Goal: Obtain resource: Download file/media

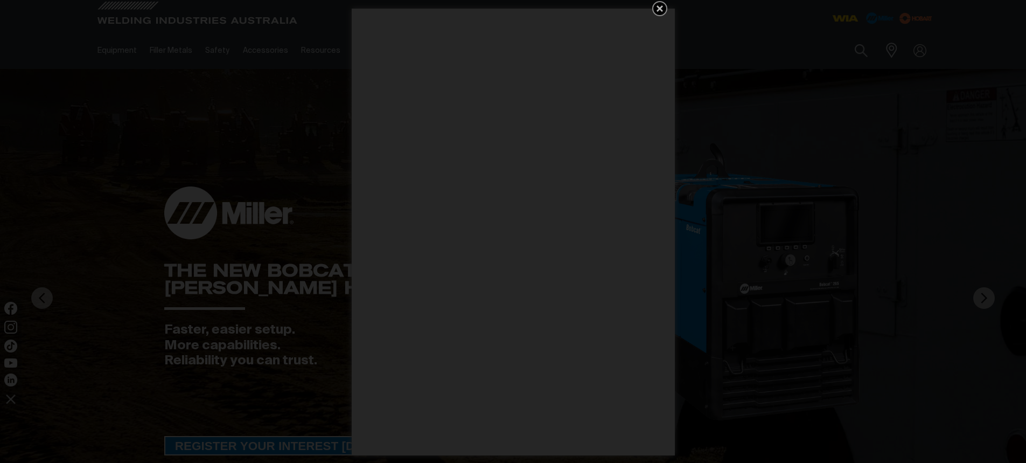
click at [656, 8] on icon "Get 5 WIA Welding Guides Free!" at bounding box center [659, 8] width 13 height 13
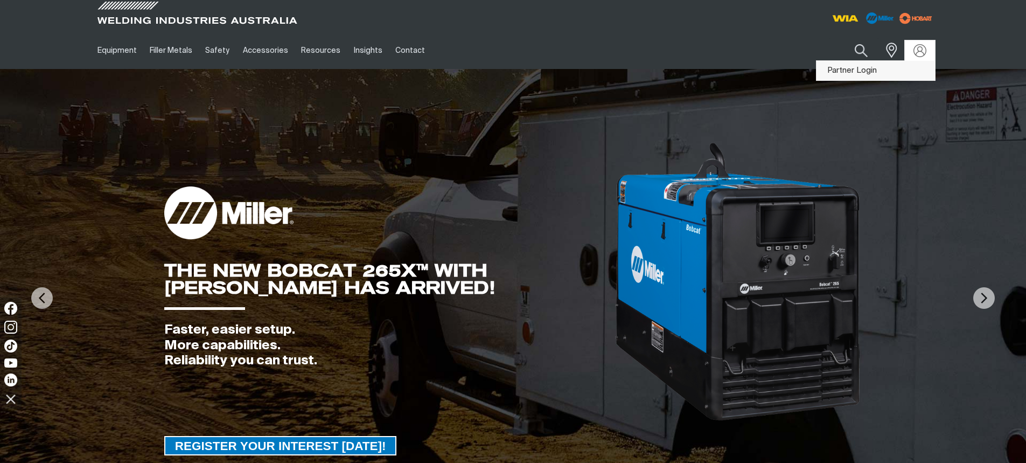
click at [858, 72] on link "Partner Login" at bounding box center [875, 71] width 118 height 20
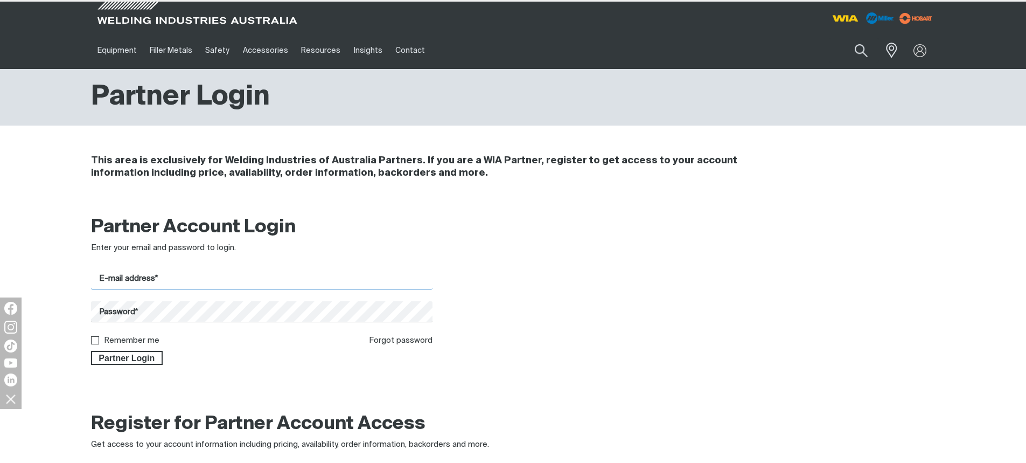
type input "tws.service@coregas.com"
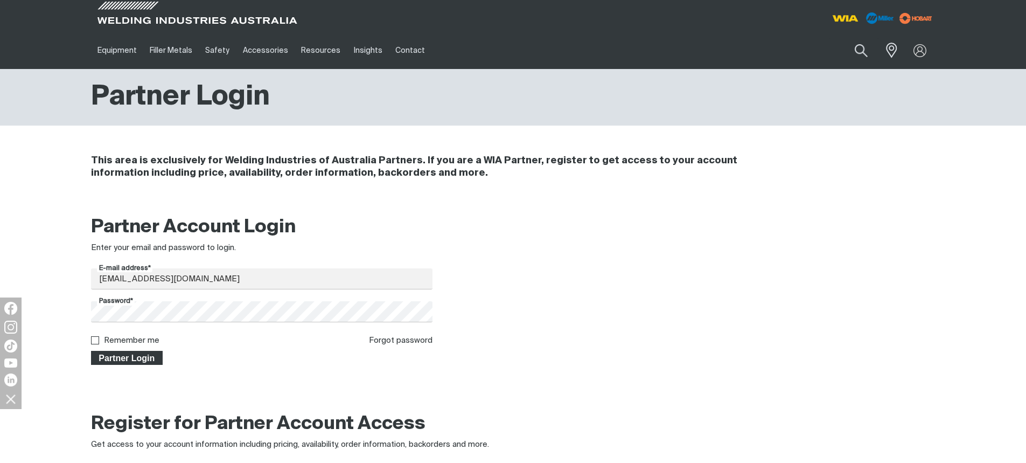
click at [117, 356] on span "Partner Login" at bounding box center [127, 358] width 70 height 14
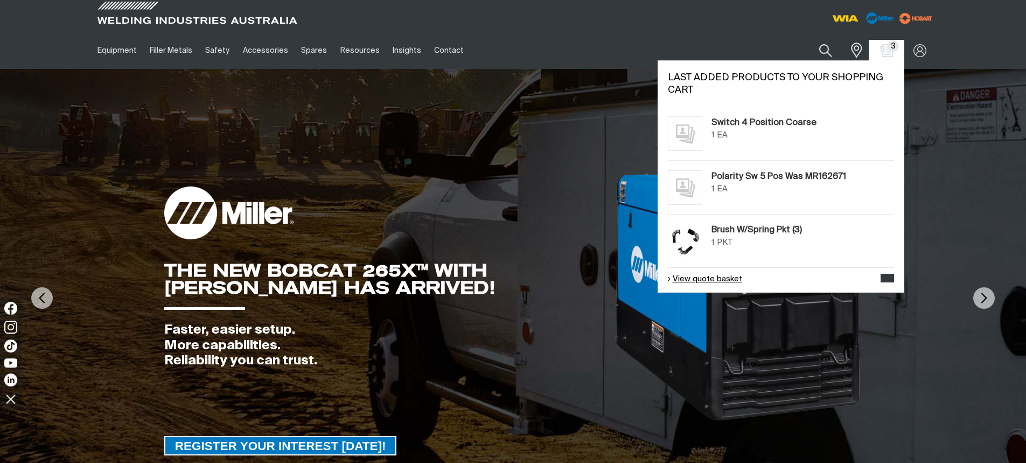
click at [694, 280] on link "View quote basket" at bounding box center [705, 279] width 74 height 12
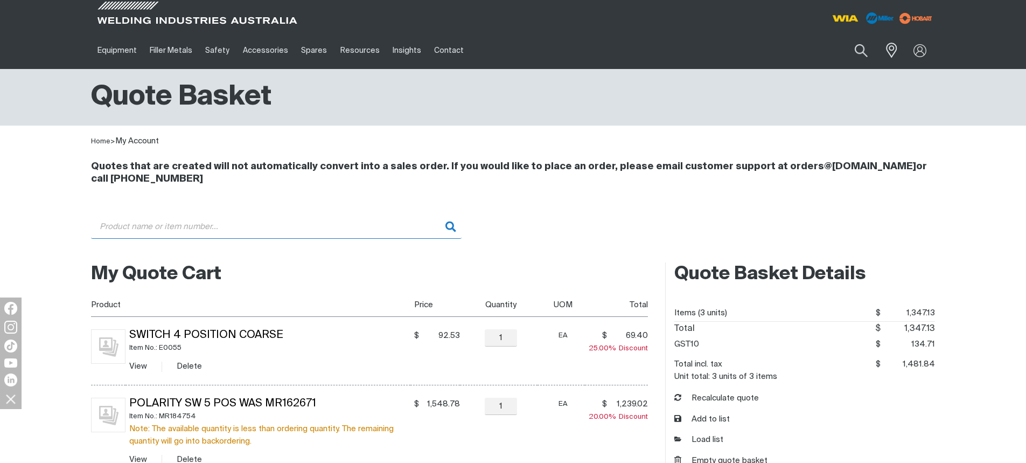
click at [254, 223] on input "Search" at bounding box center [276, 226] width 370 height 24
type input "frw"
click at [451, 227] on input "frw" at bounding box center [276, 226] width 370 height 24
click at [155, 226] on input "frw" at bounding box center [276, 226] width 370 height 24
drag, startPoint x: 141, startPoint y: 221, endPoint x: 99, endPoint y: 222, distance: 42.0
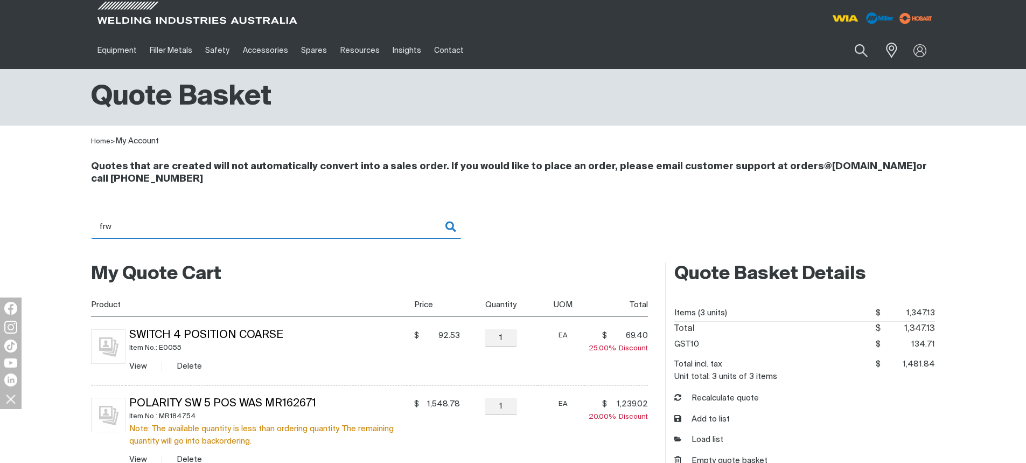
click at [99, 222] on input "frw" at bounding box center [276, 226] width 370 height 24
type input "F"
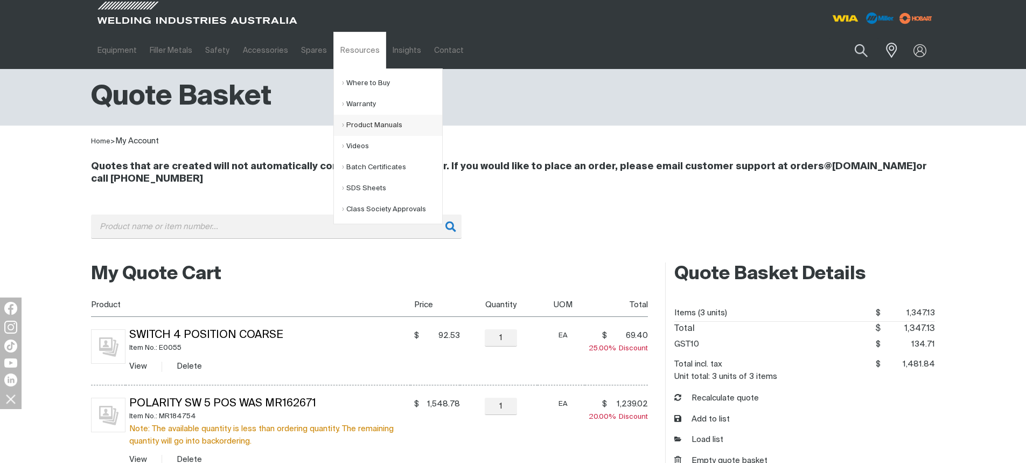
click at [365, 124] on link "Product Manuals" at bounding box center [392, 125] width 100 height 21
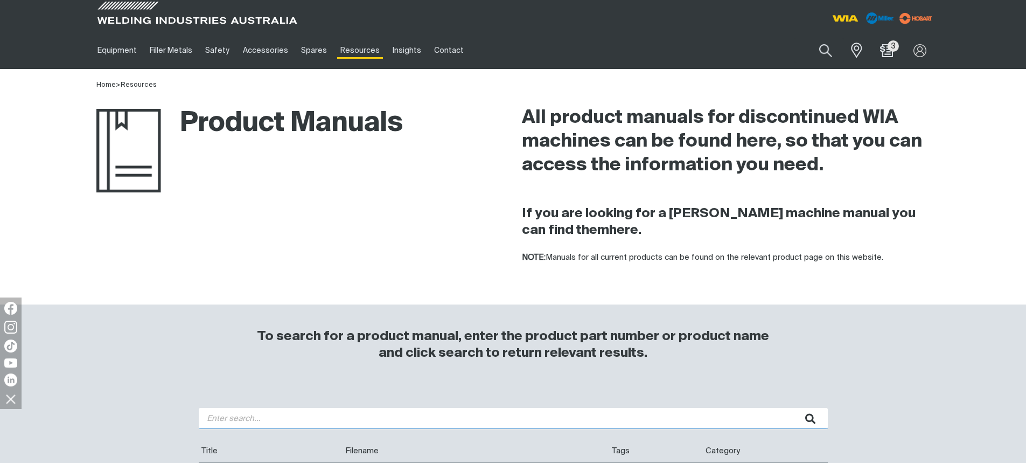
click at [342, 414] on input "search" at bounding box center [513, 418] width 629 height 21
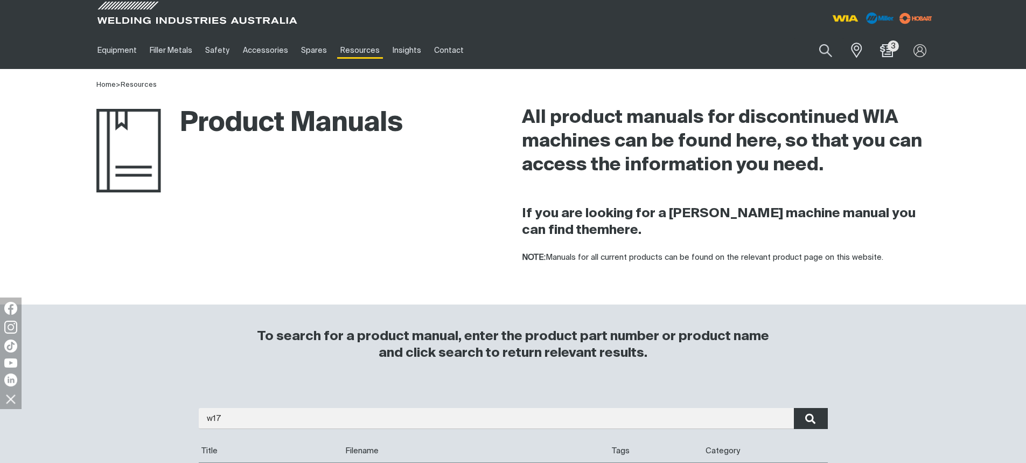
click at [813, 416] on icon "submit" at bounding box center [810, 418] width 10 height 11
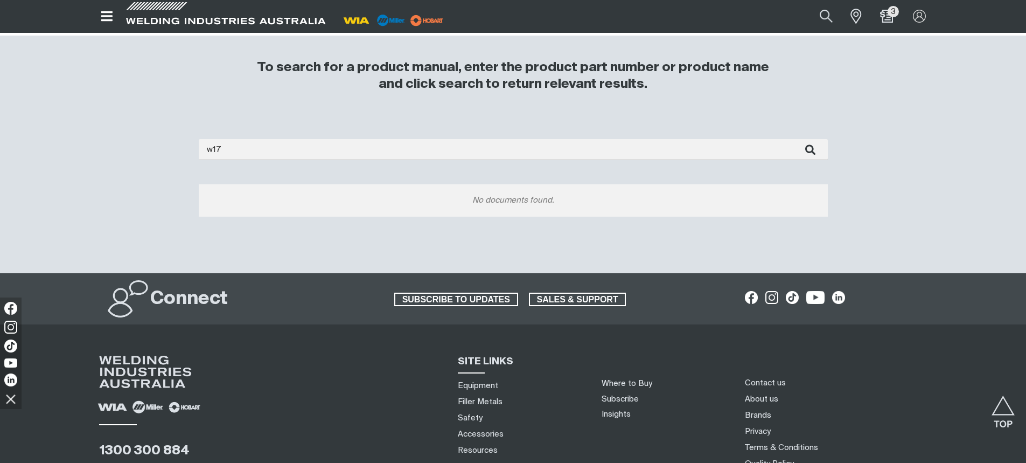
scroll to position [269, 0]
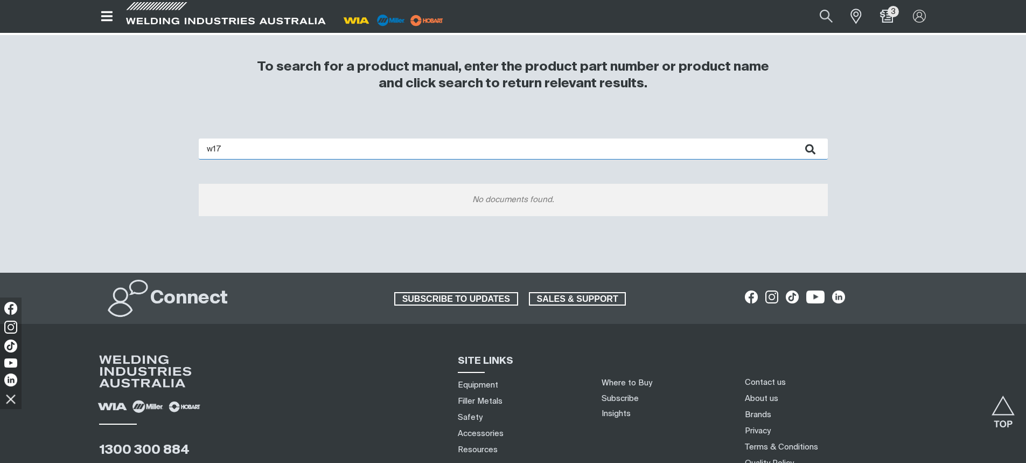
click at [260, 142] on input "w17" at bounding box center [513, 148] width 629 height 21
type input "w 17"
click at [794, 138] on button "submit" at bounding box center [811, 148] width 34 height 21
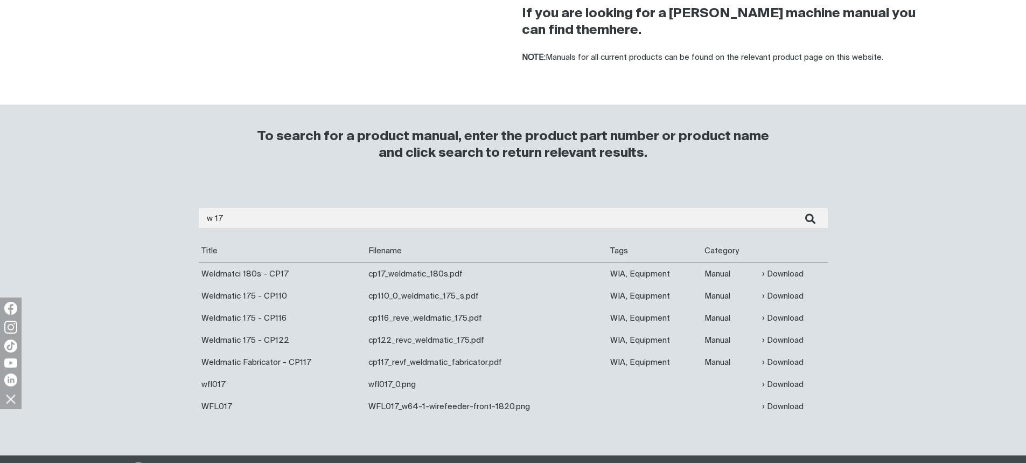
scroll to position [215, 0]
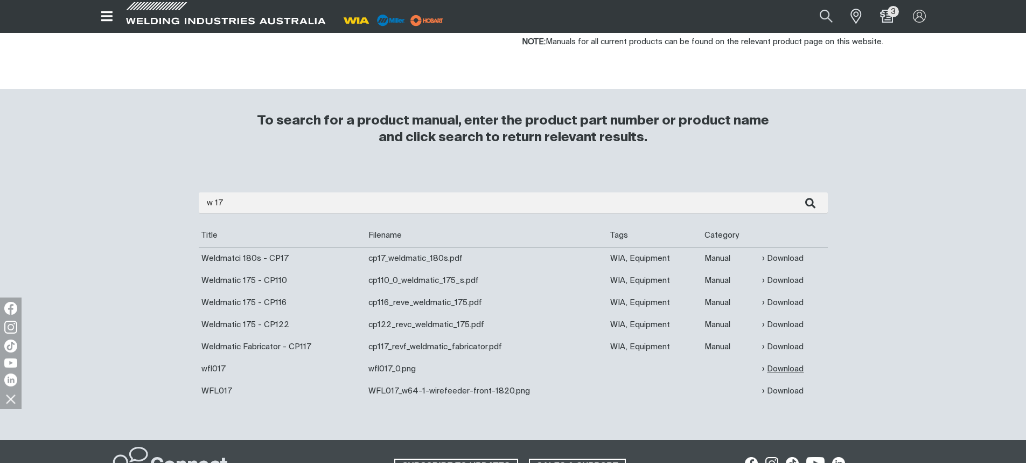
click at [782, 369] on link "Download" at bounding box center [782, 368] width 41 height 12
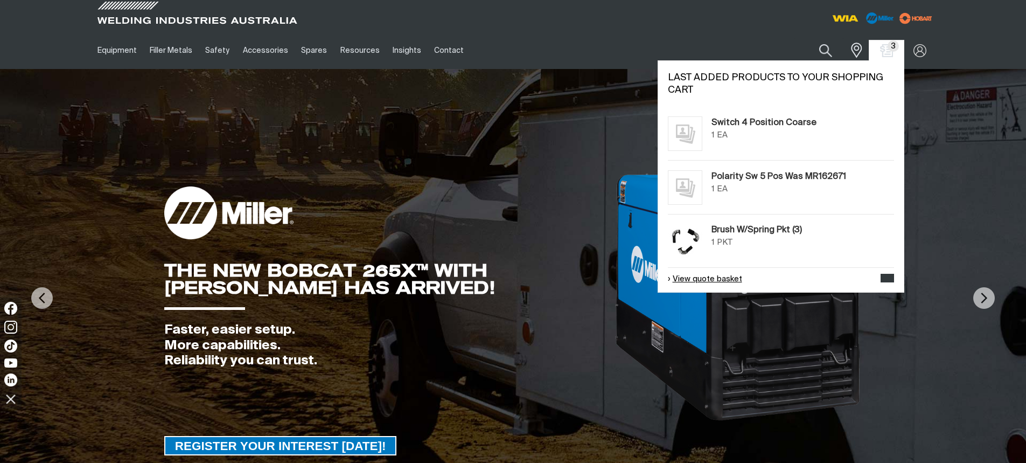
click at [718, 278] on link "View quote basket" at bounding box center [705, 279] width 74 height 12
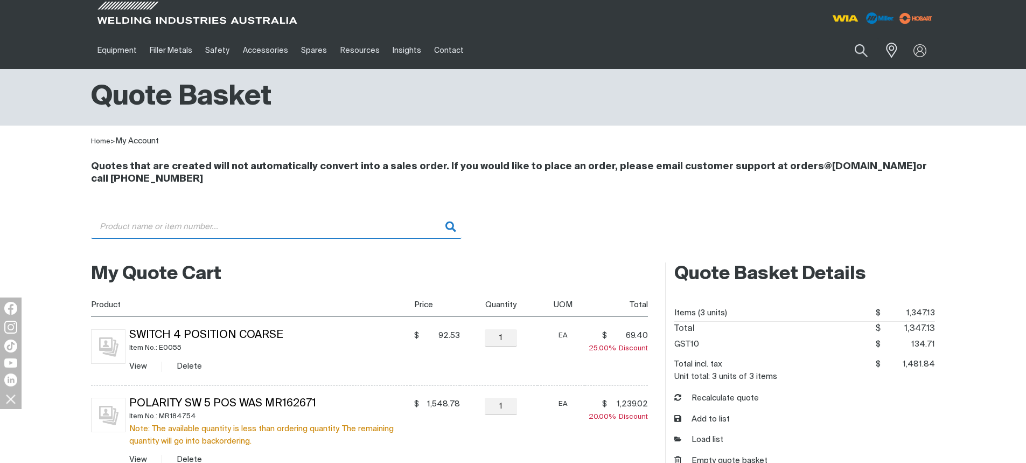
click at [233, 227] on input "Search" at bounding box center [276, 226] width 370 height 24
type input "w2-27"
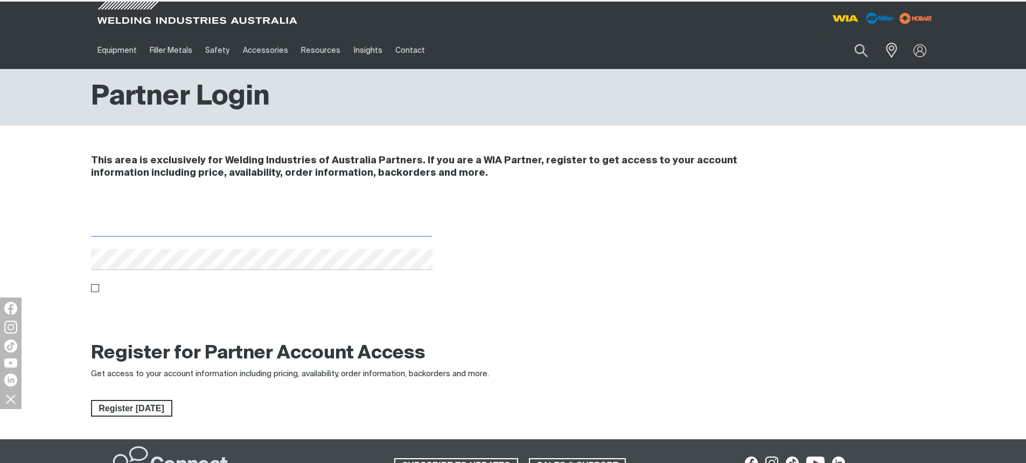
type input "tws.service@coregas.com"
